Goal: Task Accomplishment & Management: Use online tool/utility

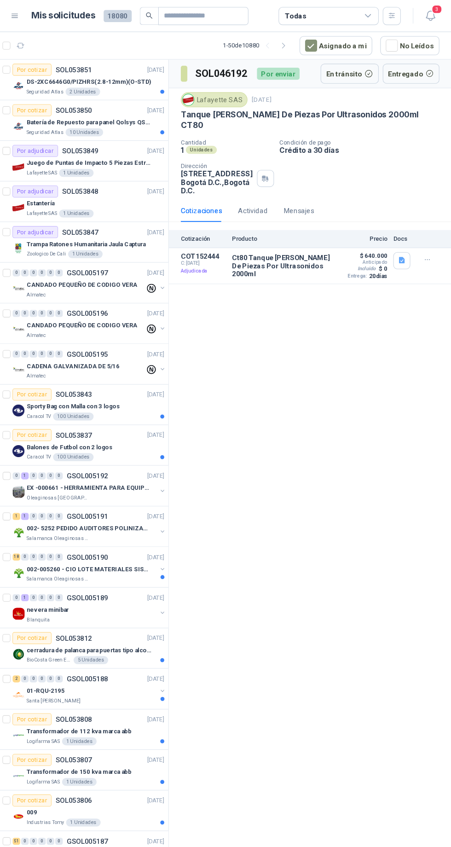
click at [50, 17] on icon at bounding box center [50, 15] width 6 height 4
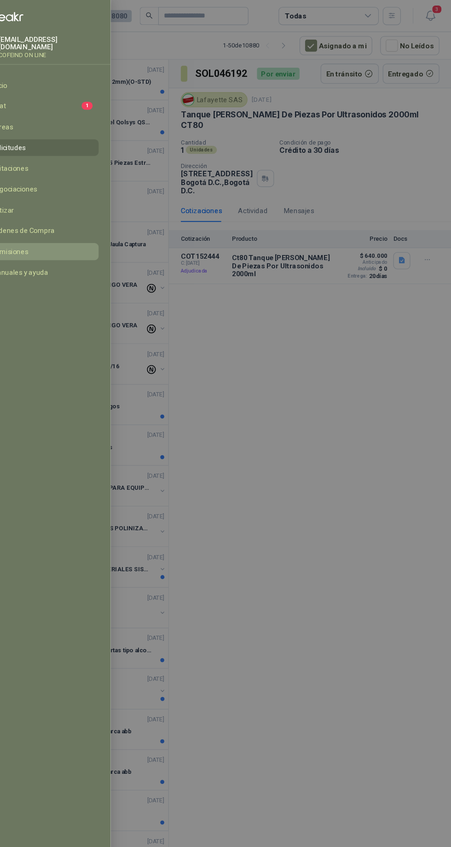
click at [48, 231] on span "Remisiones" at bounding box center [46, 231] width 34 height 7
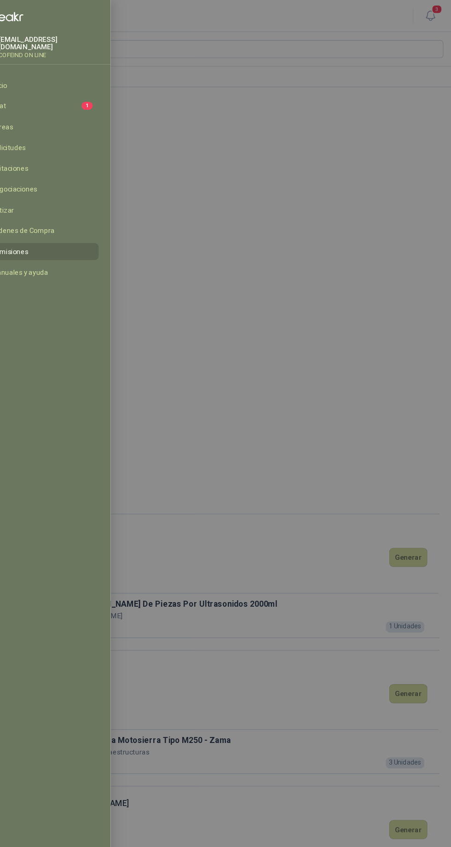
click at [284, 471] on div at bounding box center [225, 423] width 451 height 847
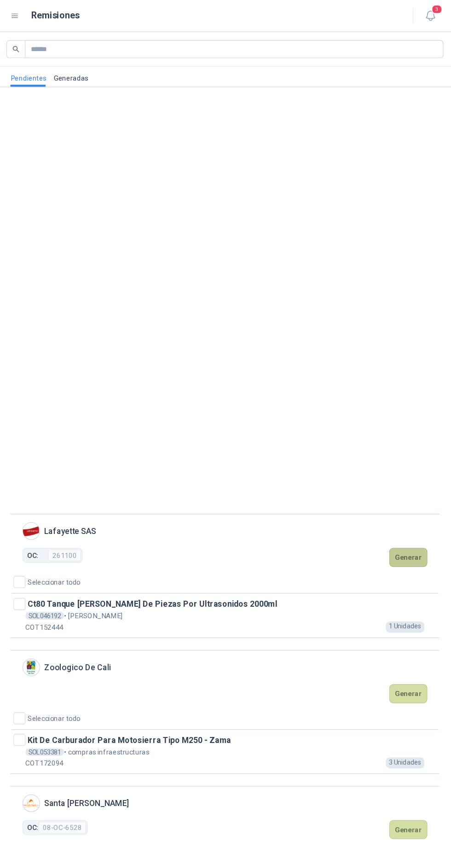
click at [417, 521] on button "Generar" at bounding box center [411, 512] width 35 height 18
click at [403, 521] on button "Generar" at bounding box center [411, 512] width 35 height 18
click at [410, 521] on button "Generar" at bounding box center [411, 512] width 35 height 18
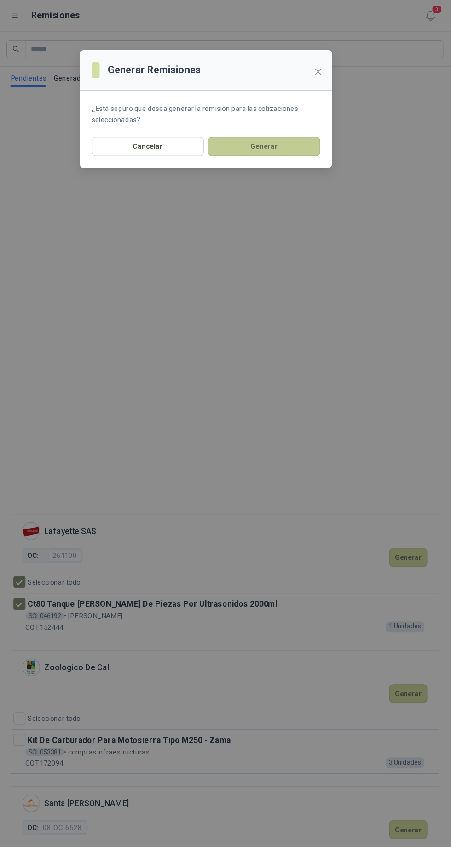
click at [264, 142] on button "Generar" at bounding box center [279, 135] width 103 height 18
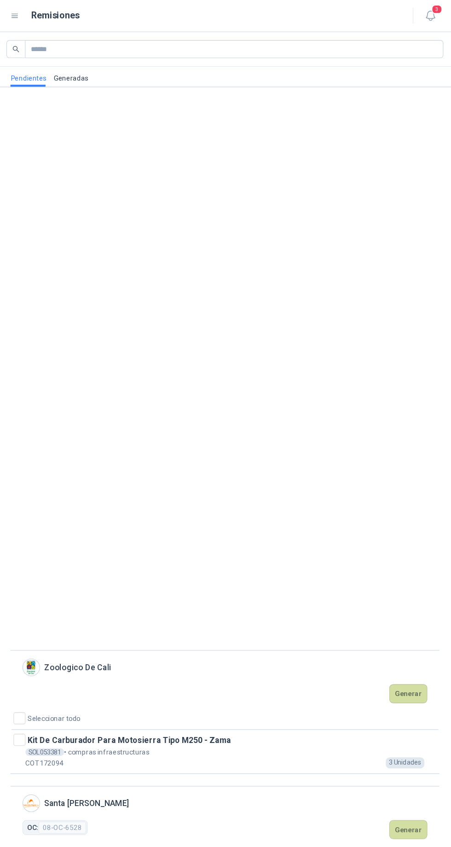
click at [114, 69] on link "Generadas" at bounding box center [102, 70] width 32 height 18
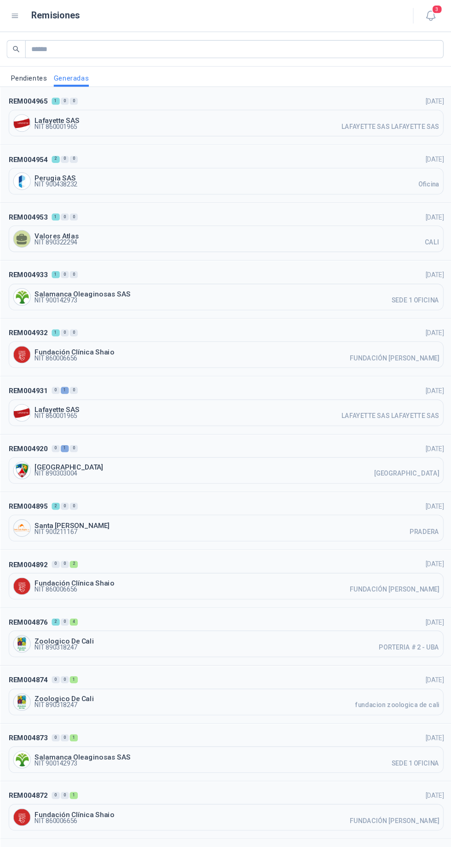
click at [120, 126] on div "REM004965 1 0 0 [DATE] [GEOGRAPHIC_DATA] SAS NIT 860001965 LAFAYETTE SAS LAFAYE…" at bounding box center [243, 106] width 416 height 53
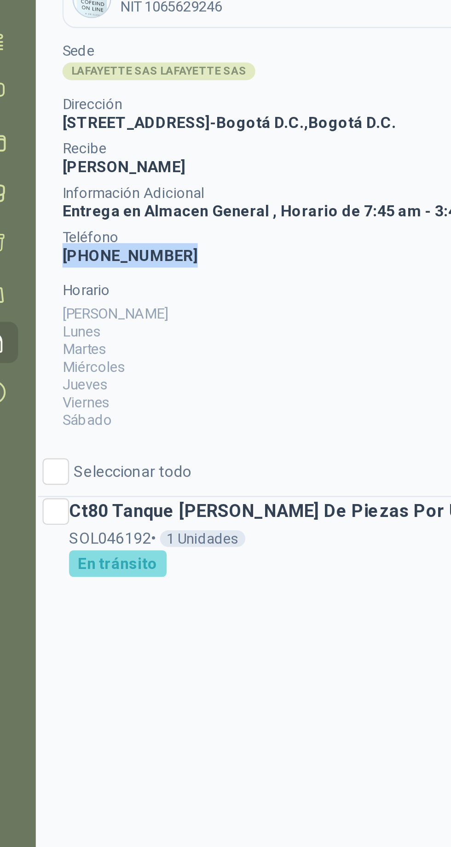
copy span "[PHONE_NUMBER]"
